Goal: Transaction & Acquisition: Purchase product/service

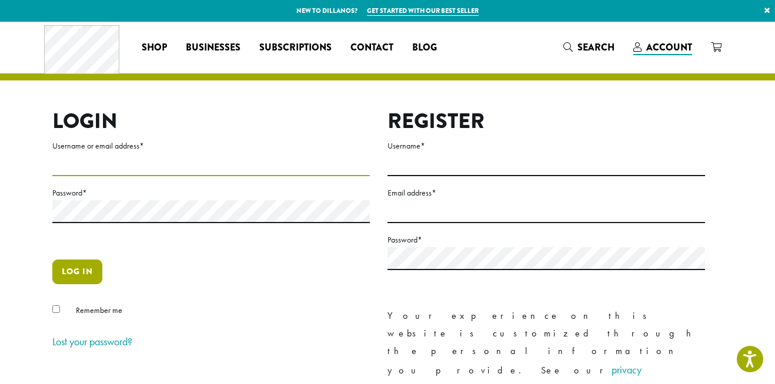
type input "**********"
click at [89, 266] on button "Log in" at bounding box center [77, 272] width 50 height 25
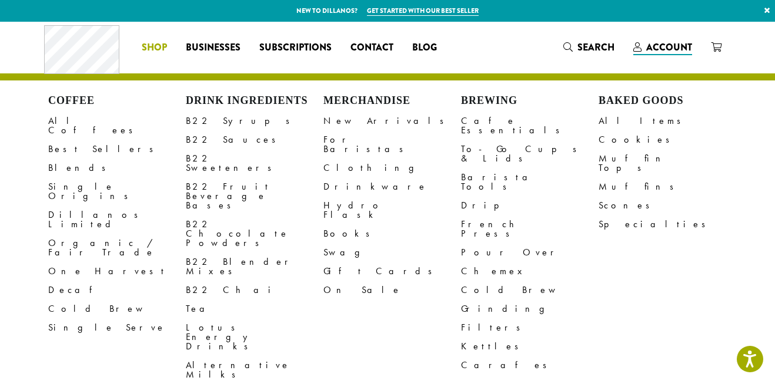
click at [154, 49] on span "Shop" at bounding box center [154, 48] width 25 height 15
click at [87, 125] on link "All Coffees" at bounding box center [117, 126] width 138 height 28
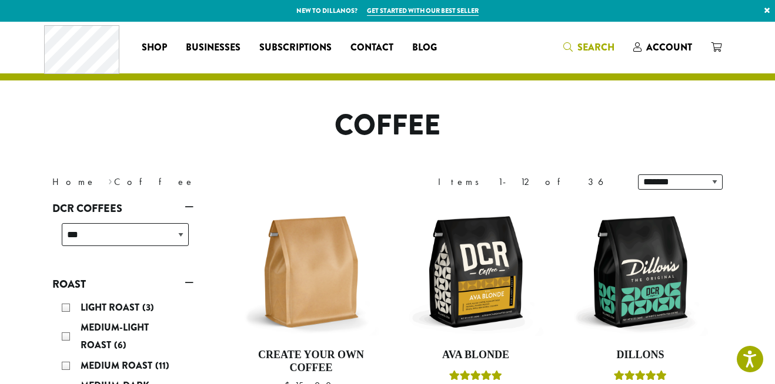
click at [571, 48] on icon "Search" at bounding box center [567, 46] width 9 height 9
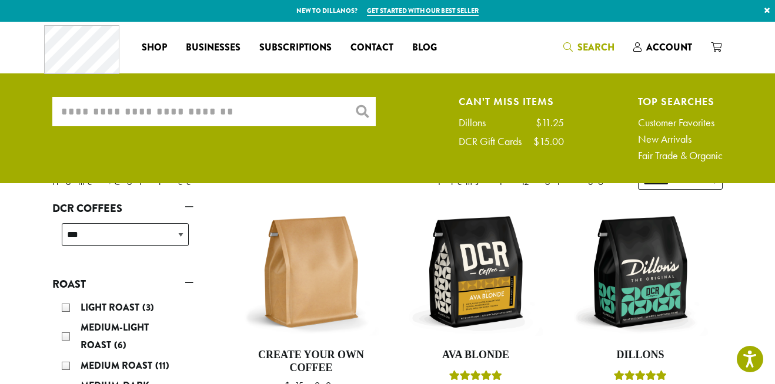
click at [330, 102] on input "What are you searching for?" at bounding box center [213, 111] width 323 height 29
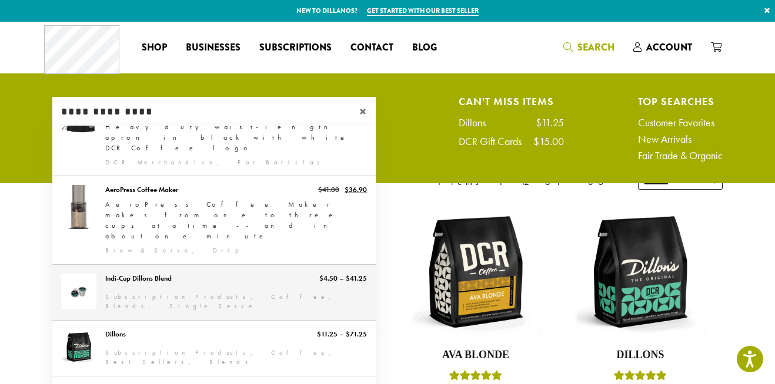
scroll to position [270, 0]
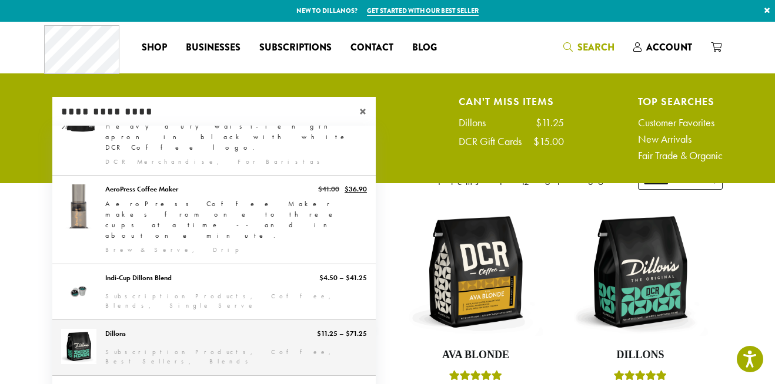
type input "**********"
click at [171, 320] on link "Dillons" at bounding box center [213, 347] width 323 height 55
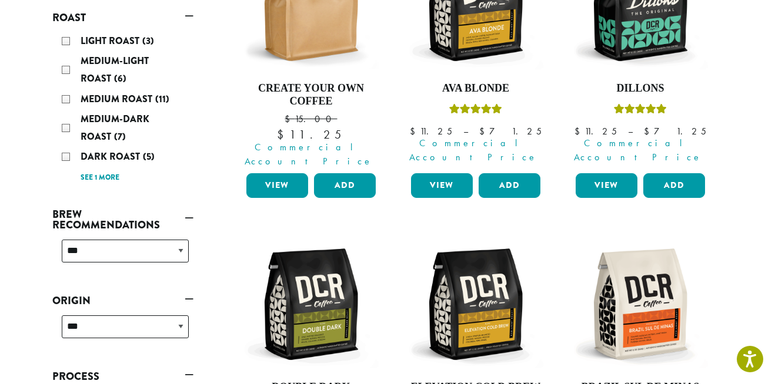
scroll to position [306, 0]
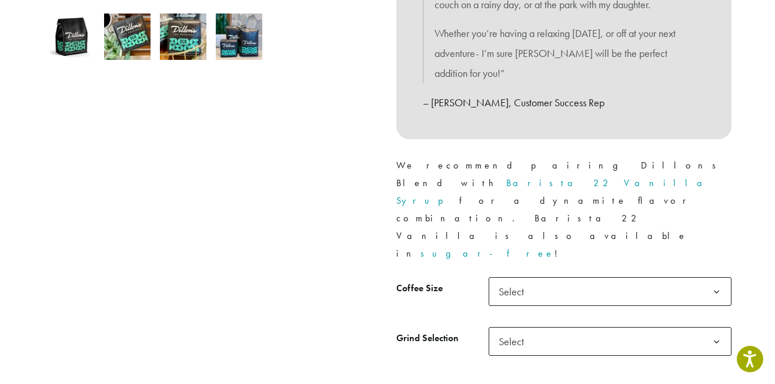
scroll to position [393, 0]
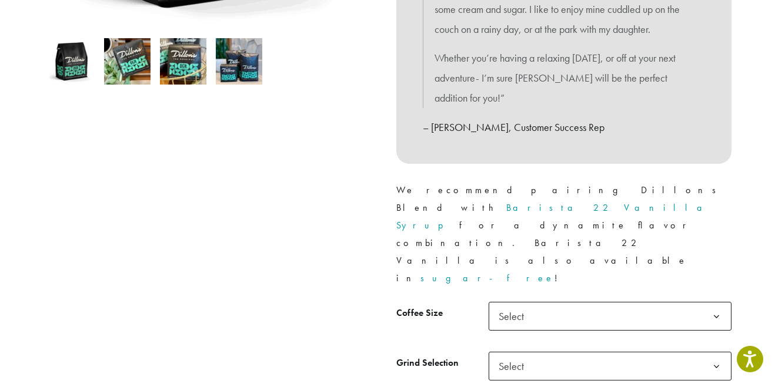
click at [523, 305] on span "Select" at bounding box center [515, 316] width 42 height 23
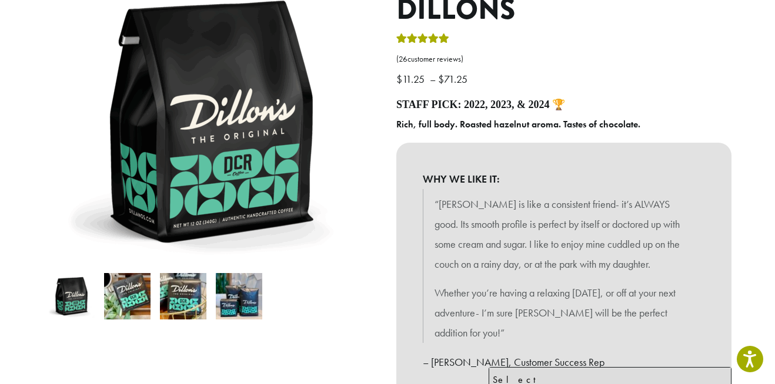
scroll to position [0, 0]
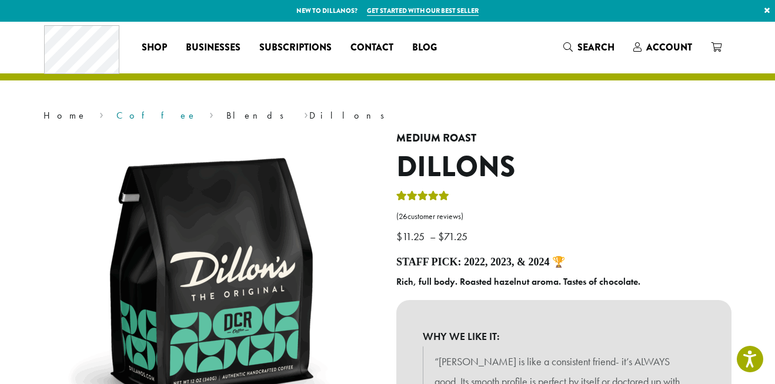
click at [116, 118] on link "Coffee" at bounding box center [156, 115] width 81 height 12
click at [226, 115] on link "Blends" at bounding box center [258, 115] width 65 height 12
click at [226, 114] on link "Blends" at bounding box center [258, 115] width 65 height 12
click at [116, 117] on link "Coffee" at bounding box center [156, 115] width 81 height 12
click at [600, 48] on span "Search" at bounding box center [595, 48] width 37 height 14
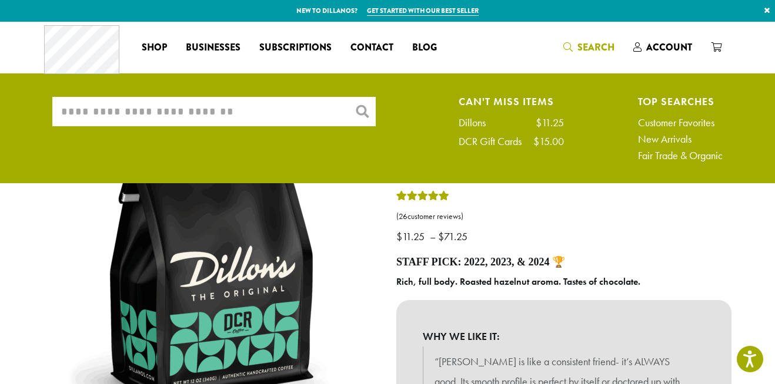
click at [99, 105] on input "What are you searching for?" at bounding box center [213, 111] width 323 height 29
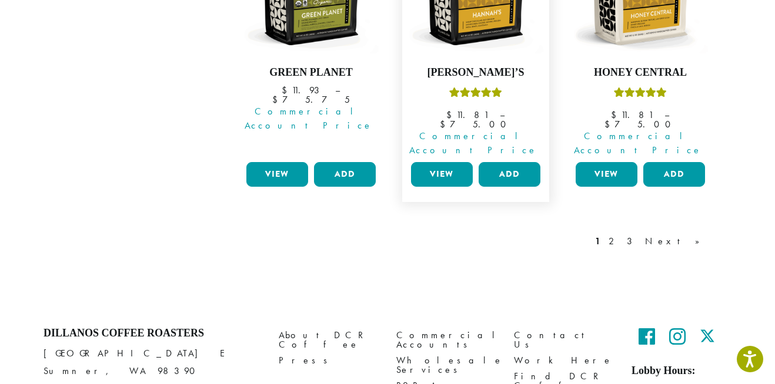
scroll to position [1183, 0]
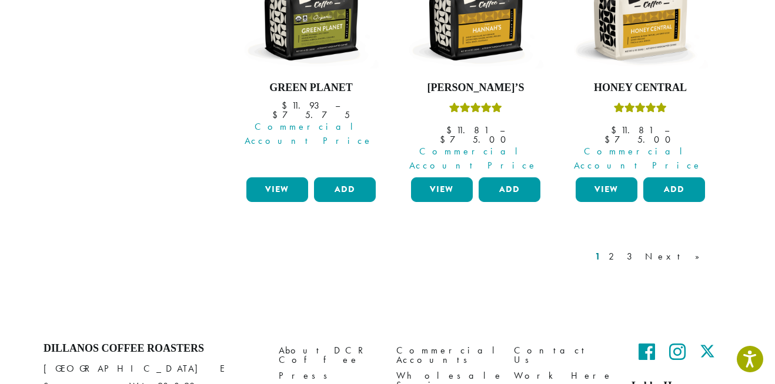
click at [603, 250] on link "1" at bounding box center [598, 257] width 10 height 14
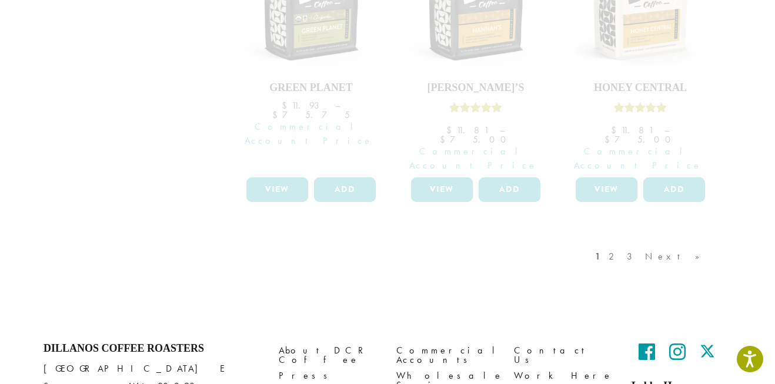
click at [671, 241] on div "1 2 3 Next »" at bounding box center [653, 268] width 121 height 55
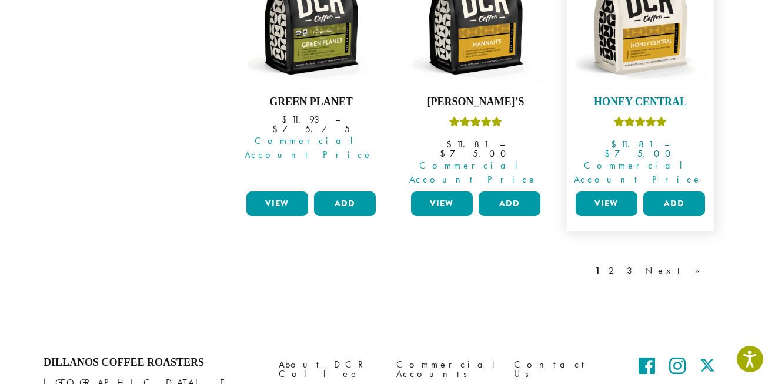
scroll to position [1167, 0]
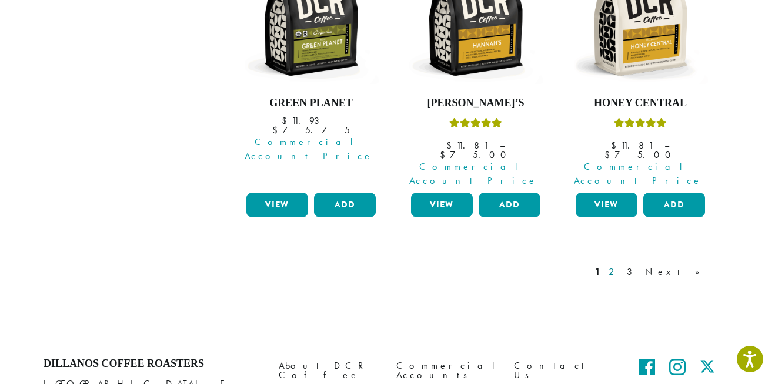
click at [621, 265] on link "2" at bounding box center [613, 272] width 15 height 14
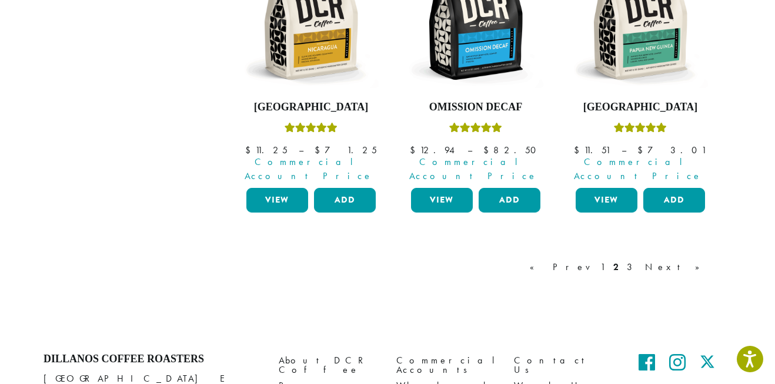
scroll to position [1177, 0]
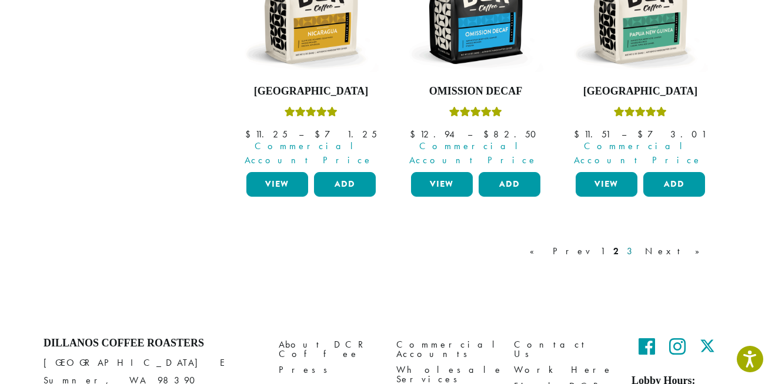
click at [639, 245] on link "3" at bounding box center [631, 252] width 15 height 14
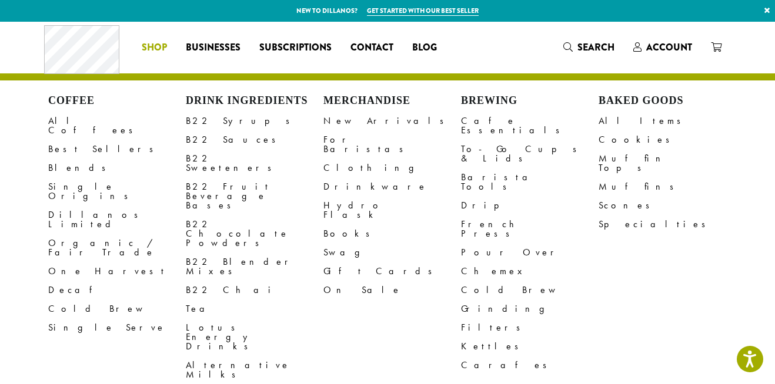
click at [162, 46] on span "Shop" at bounding box center [154, 48] width 25 height 15
click at [217, 123] on link "B22 Syrups" at bounding box center [255, 121] width 138 height 19
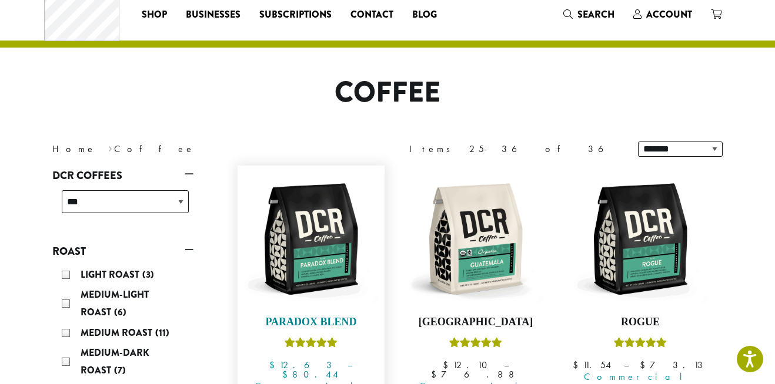
scroll to position [34, 0]
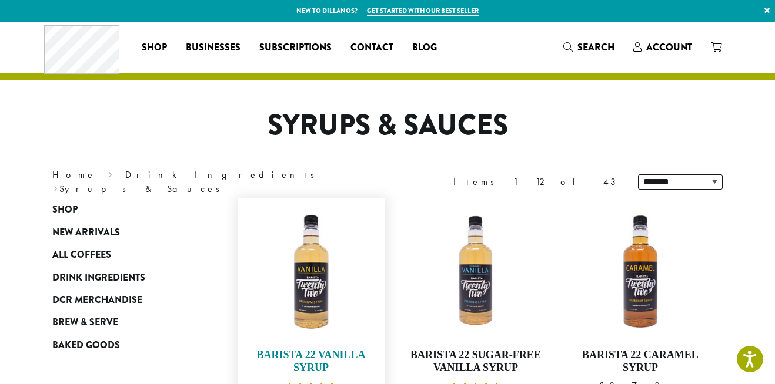
click at [309, 290] on img at bounding box center [310, 272] width 135 height 135
click at [314, 290] on img at bounding box center [310, 272] width 135 height 135
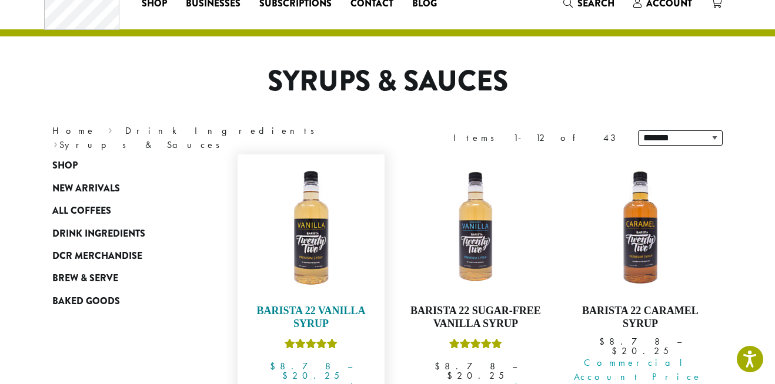
scroll to position [50, 0]
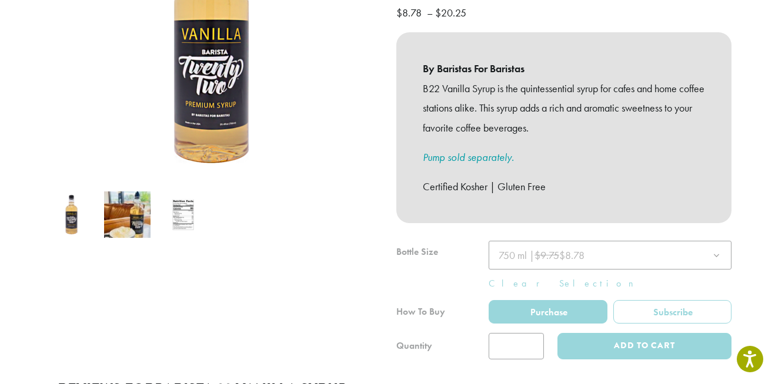
scroll to position [262, 0]
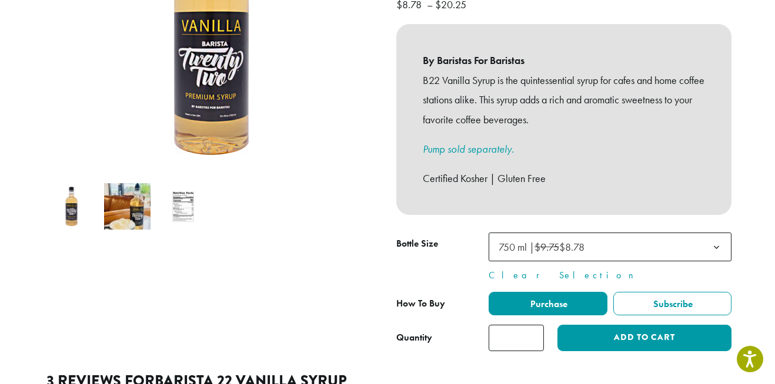
click at [594, 236] on span "750 ml | $9.75 $8.78" at bounding box center [545, 247] width 102 height 23
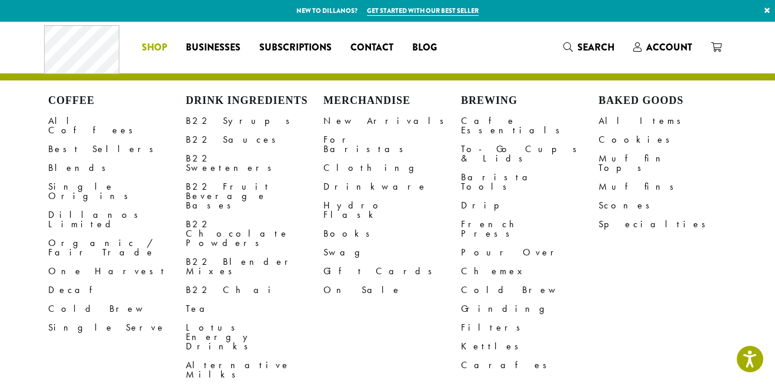
scroll to position [302, 0]
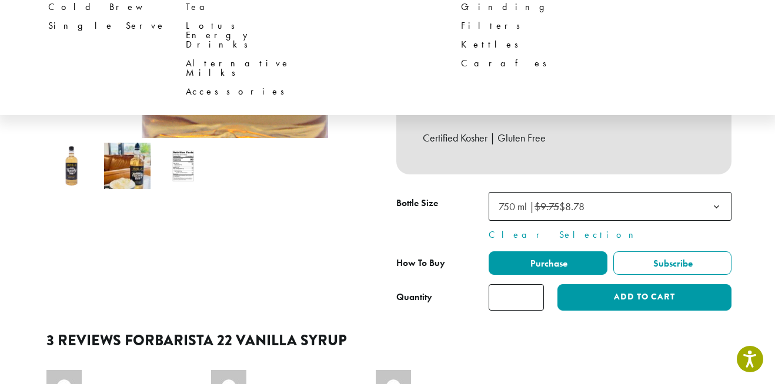
scroll to position [0, 0]
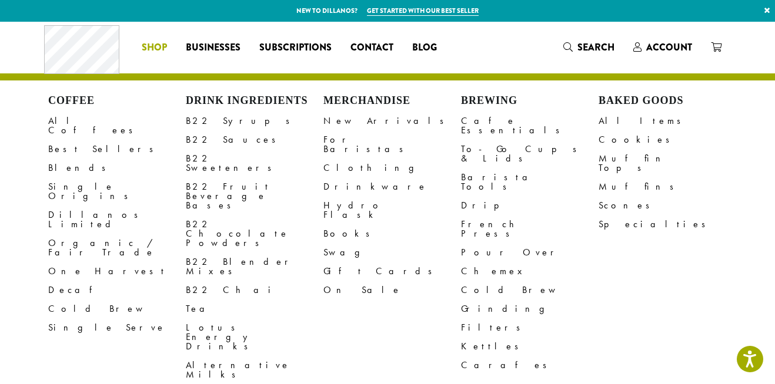
click at [150, 45] on span "Shop" at bounding box center [154, 48] width 25 height 15
click at [223, 139] on link "B22 Sauces" at bounding box center [255, 139] width 138 height 19
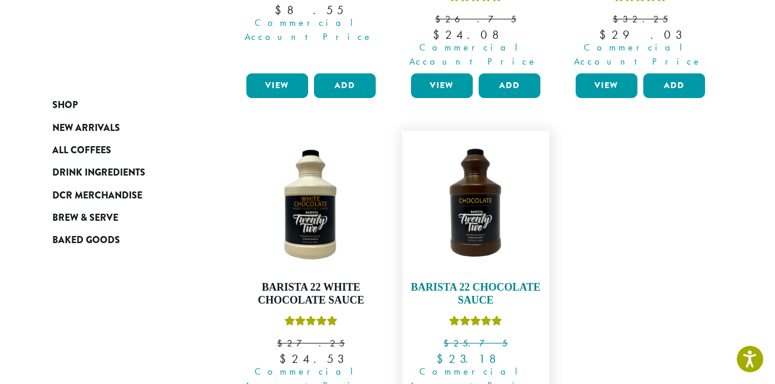
scroll to position [393, 0]
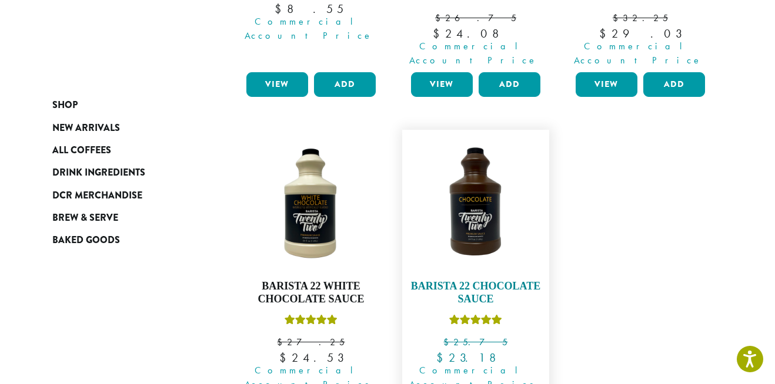
click at [472, 228] on img at bounding box center [475, 203] width 135 height 135
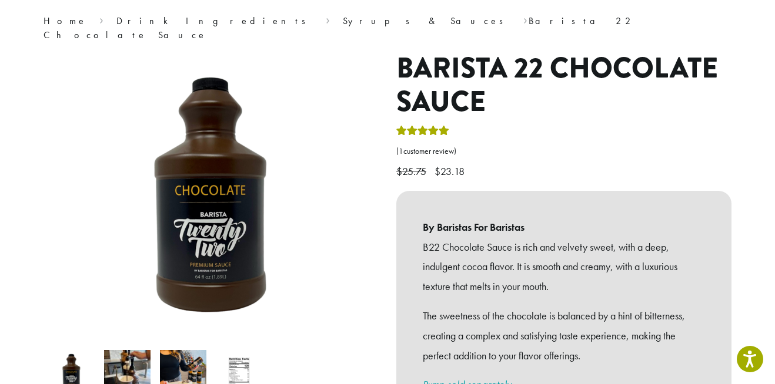
scroll to position [94, 0]
click at [343, 21] on link "Syrups & Sauces" at bounding box center [427, 21] width 168 height 12
click at [343, 19] on link "Syrups & Sauces" at bounding box center [427, 21] width 168 height 12
click at [183, 15] on nav "Home › Drink Ingredients › Syrups & Sauces › Barista 22 Chocolate Sauce" at bounding box center [387, 29] width 688 height 28
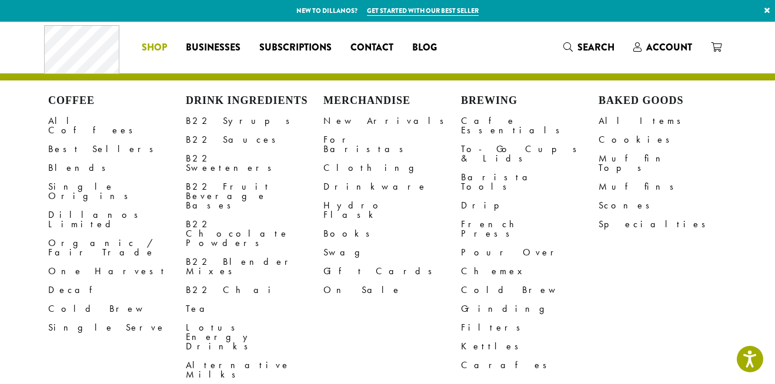
click at [158, 49] on li "Coffee All Coffees Best Sellers Blends Single Origins Dillanos Limited Organic …" at bounding box center [154, 47] width 44 height 19
click at [158, 49] on span "Shop" at bounding box center [154, 48] width 25 height 15
click at [219, 143] on link "B22 Sauces" at bounding box center [255, 139] width 138 height 19
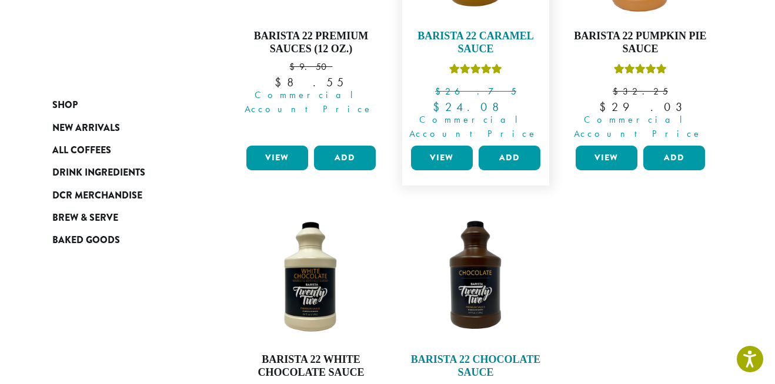
click at [517, 269] on img at bounding box center [475, 276] width 135 height 135
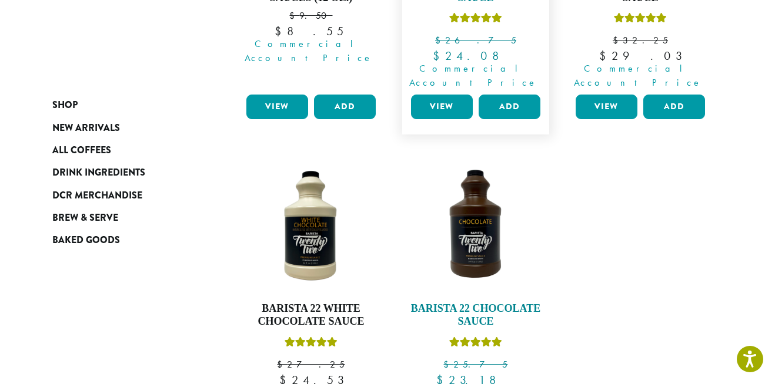
scroll to position [366, 0]
